Goal: Use online tool/utility: Utilize a website feature to perform a specific function

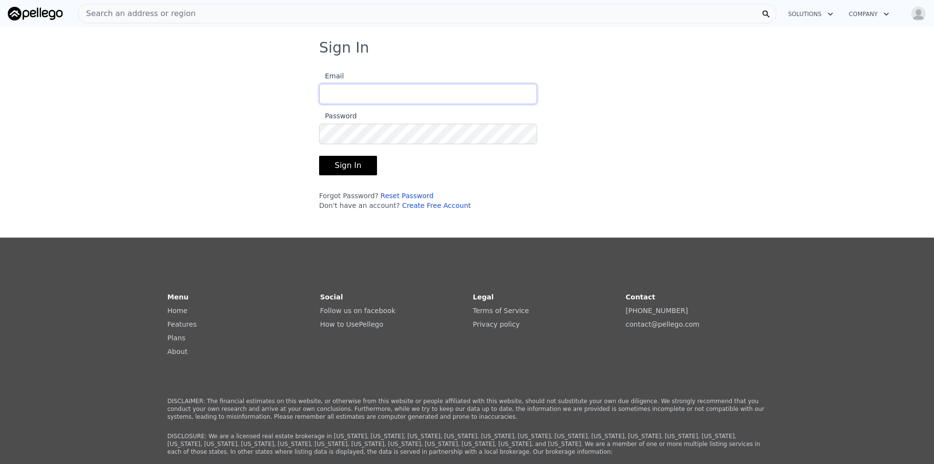
type input "[EMAIL_ADDRESS][DOMAIN_NAME]"
click at [361, 167] on button "Sign In" at bounding box center [348, 165] width 58 height 19
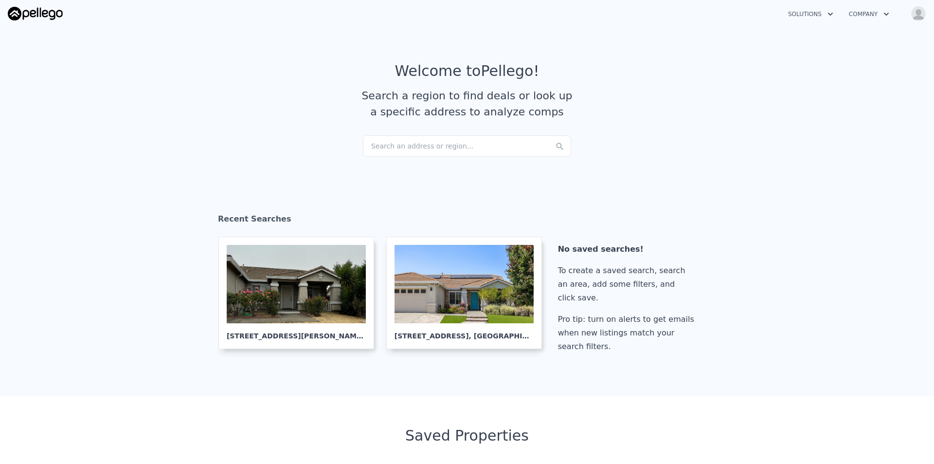
click at [456, 141] on div "Search an address or region..." at bounding box center [467, 145] width 208 height 21
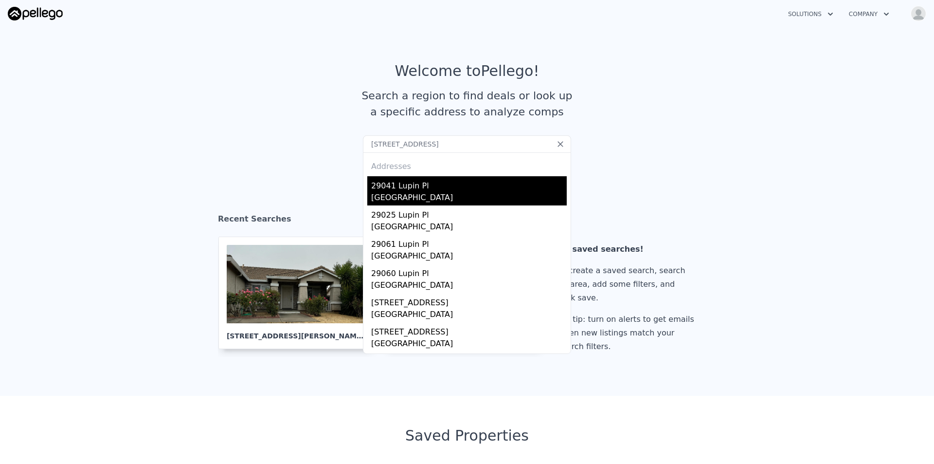
type input "[STREET_ADDRESS]"
click at [415, 184] on div "29041 Lupin Pl" at bounding box center [469, 184] width 196 height 16
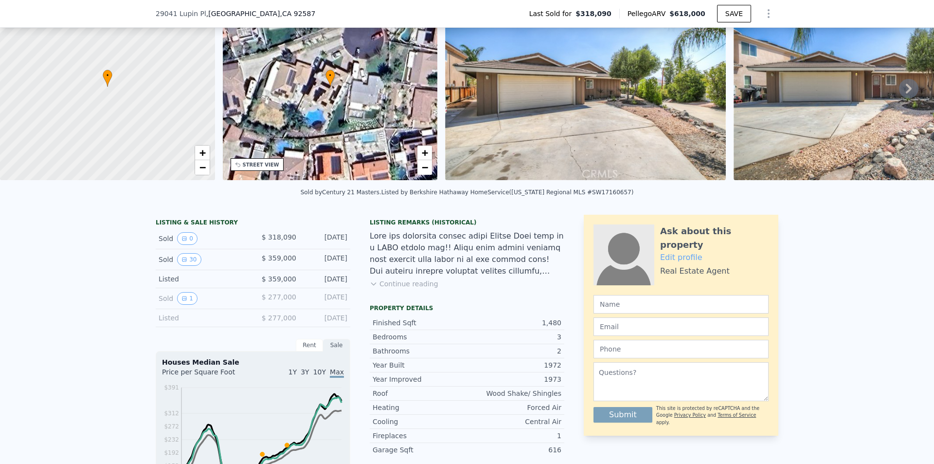
scroll to position [191, 0]
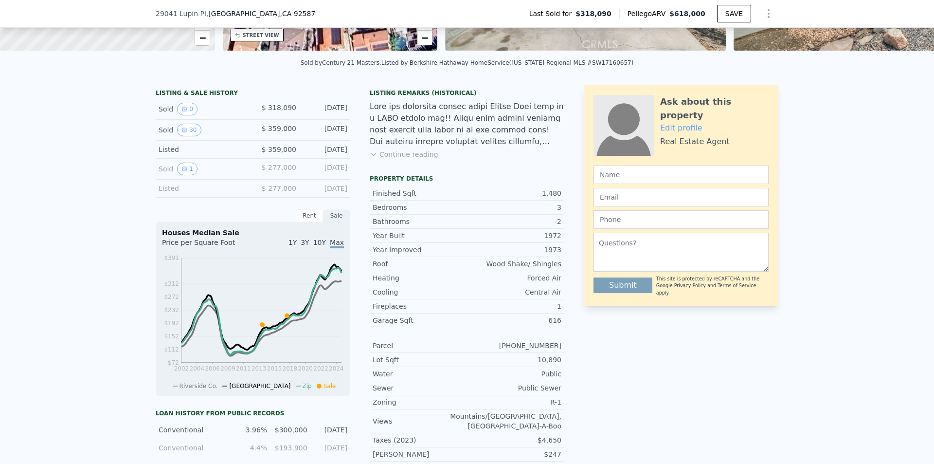
click at [408, 159] on button "Continue reading" at bounding box center [404, 154] width 69 height 10
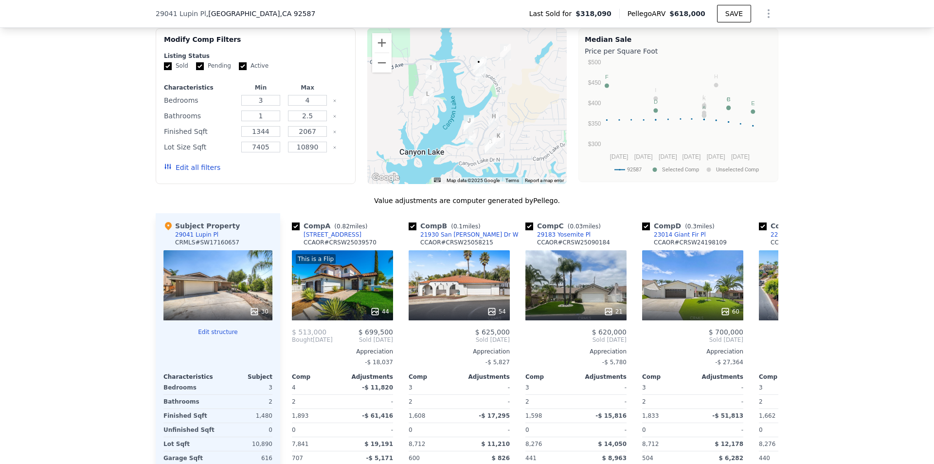
scroll to position [1457, 0]
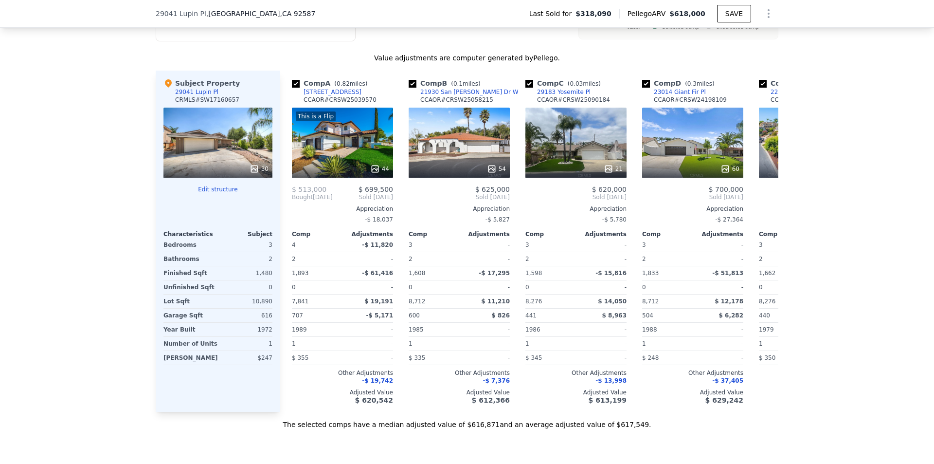
click at [216, 185] on button "Edit structure" at bounding box center [218, 189] width 109 height 8
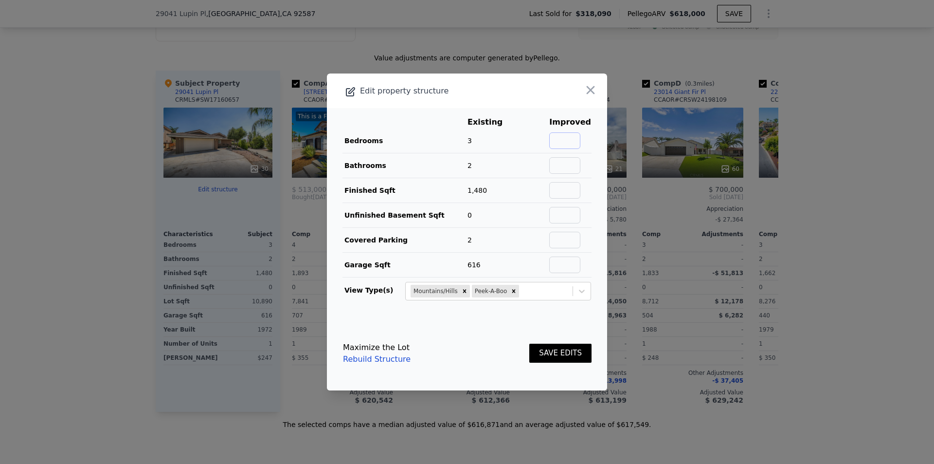
click at [566, 145] on input "text" at bounding box center [564, 140] width 31 height 17
type input "4"
click at [578, 162] on input "text" at bounding box center [564, 165] width 31 height 17
type input "3"
click at [577, 182] on input "text" at bounding box center [564, 190] width 31 height 17
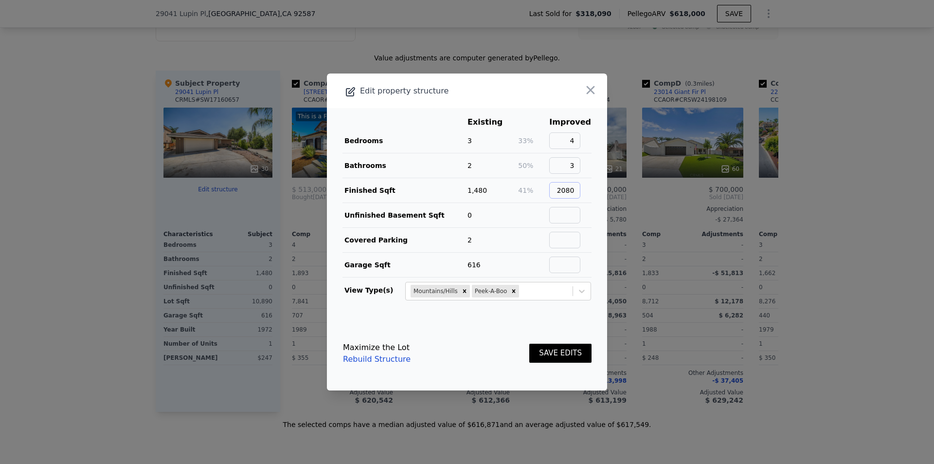
type input "2080"
click at [586, 255] on main "Existing Improved Bedrooms 3 33% 4 Bathrooms 2 50% 3 Finished Sqft 1,480 41% 20…" at bounding box center [467, 212] width 280 height 208
click at [570, 354] on button "SAVE EDITS" at bounding box center [561, 353] width 62 height 19
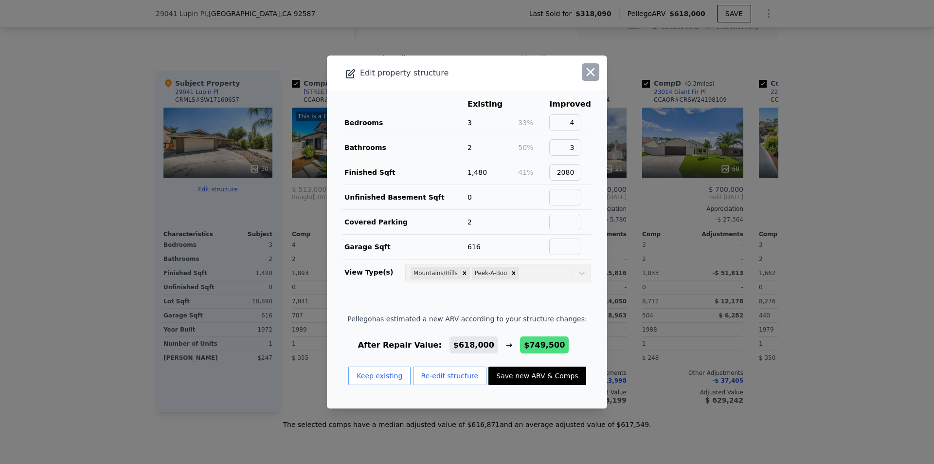
click at [589, 73] on icon "button" at bounding box center [591, 72] width 14 height 14
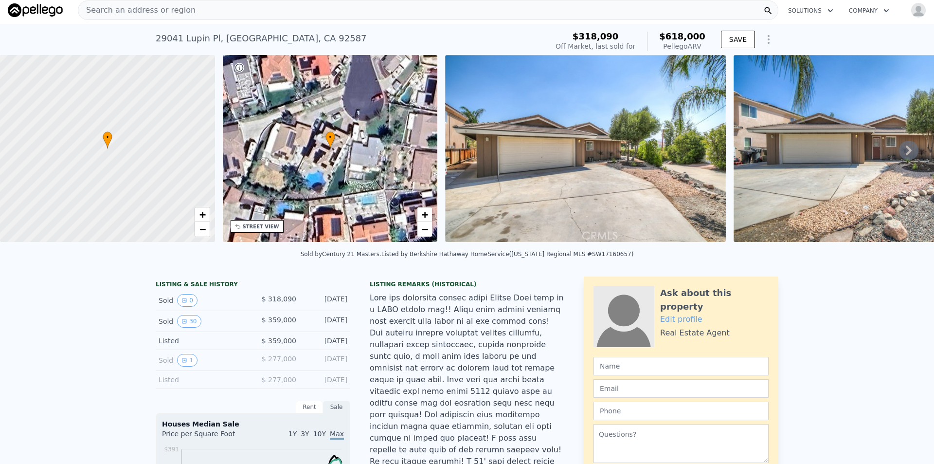
scroll to position [0, 0]
